Goal: Task Accomplishment & Management: Manage account settings

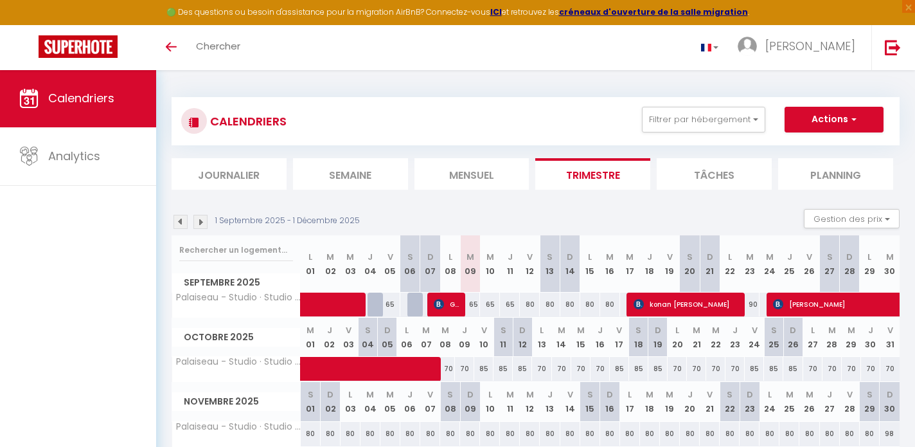
select select
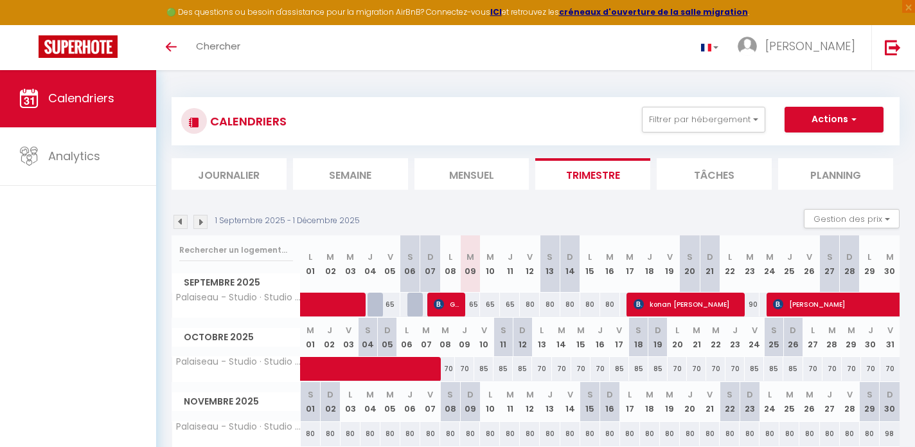
select select
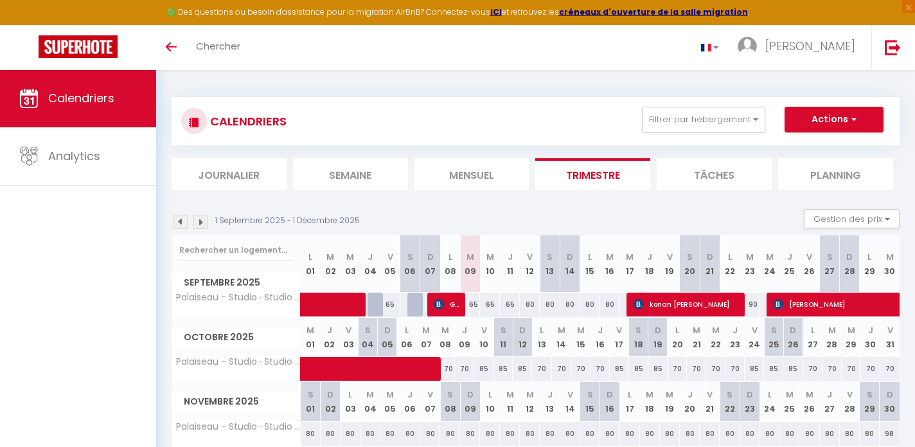
select select
click at [373, 305] on span at bounding box center [358, 304] width 89 height 24
select select "OK"
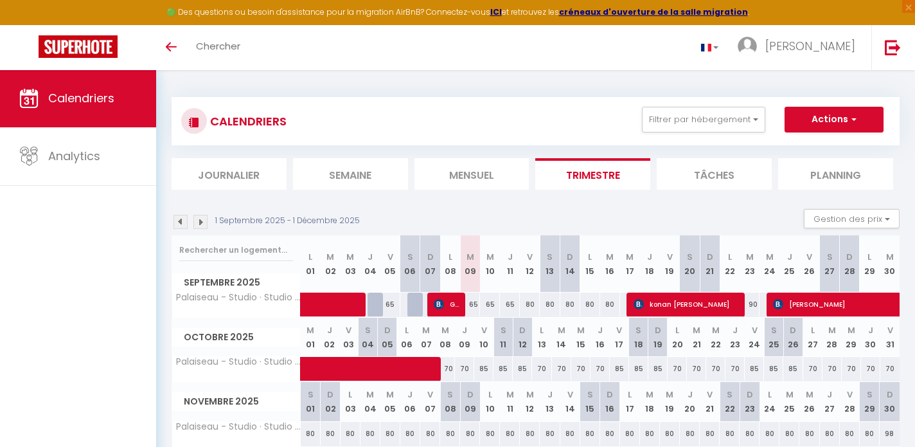
select select "0"
select select "1"
select select
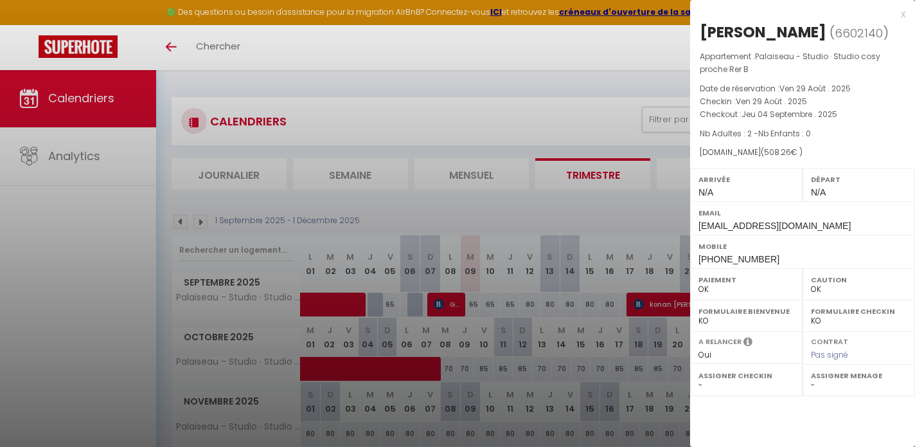
click at [373, 305] on div at bounding box center [457, 223] width 915 height 447
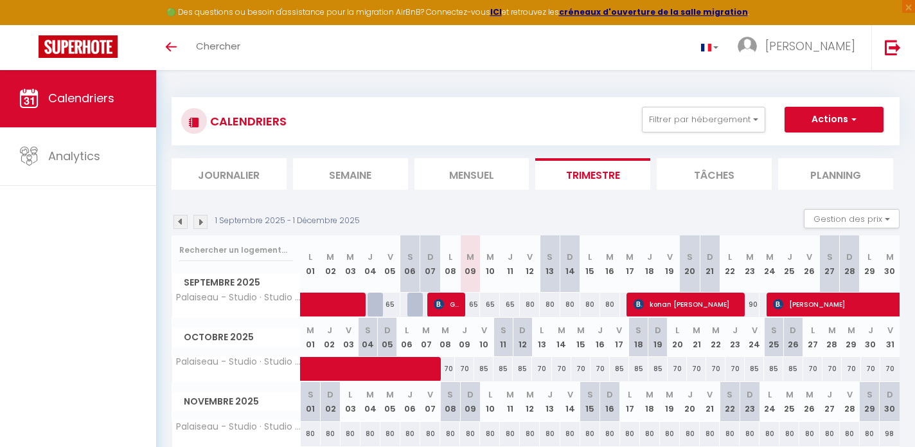
click at [415, 300] on div at bounding box center [418, 304] width 20 height 24
click at [412, 305] on div at bounding box center [418, 304] width 20 height 24
click at [456, 298] on span "GBENAMI [PERSON_NAME]" at bounding box center [447, 304] width 26 height 24
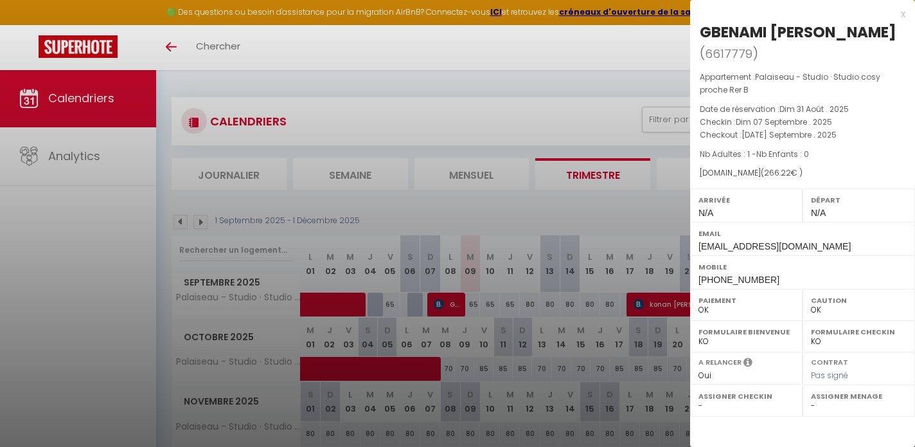
click at [651, 104] on div at bounding box center [457, 223] width 915 height 447
